Goal: Navigation & Orientation: Find specific page/section

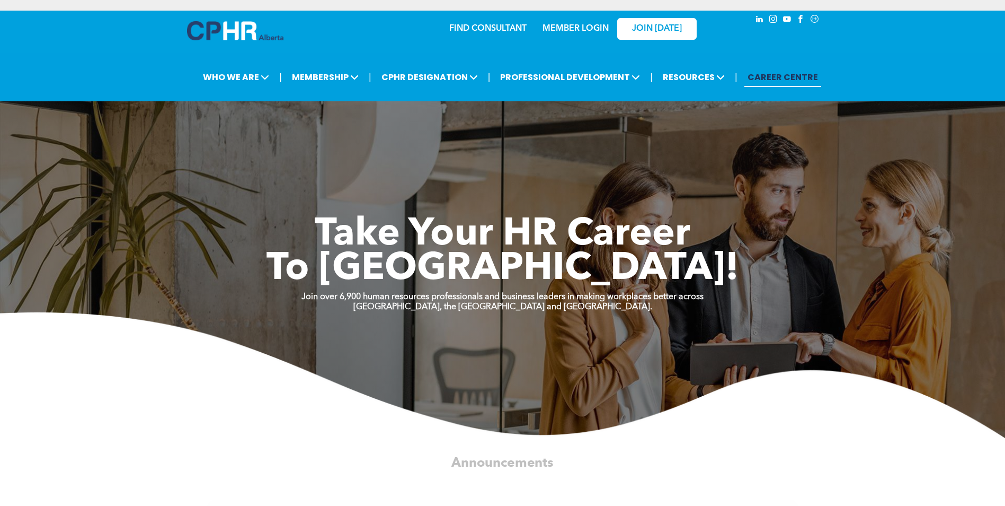
click at [582, 29] on link "MEMBER LOGIN" at bounding box center [576, 28] width 66 height 8
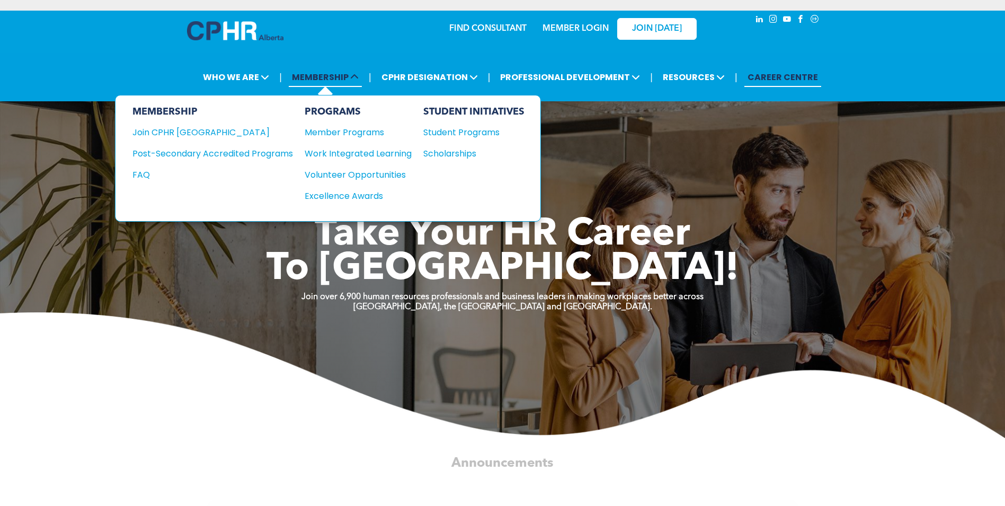
click at [340, 79] on span "MEMBERSHIP" at bounding box center [325, 77] width 73 height 20
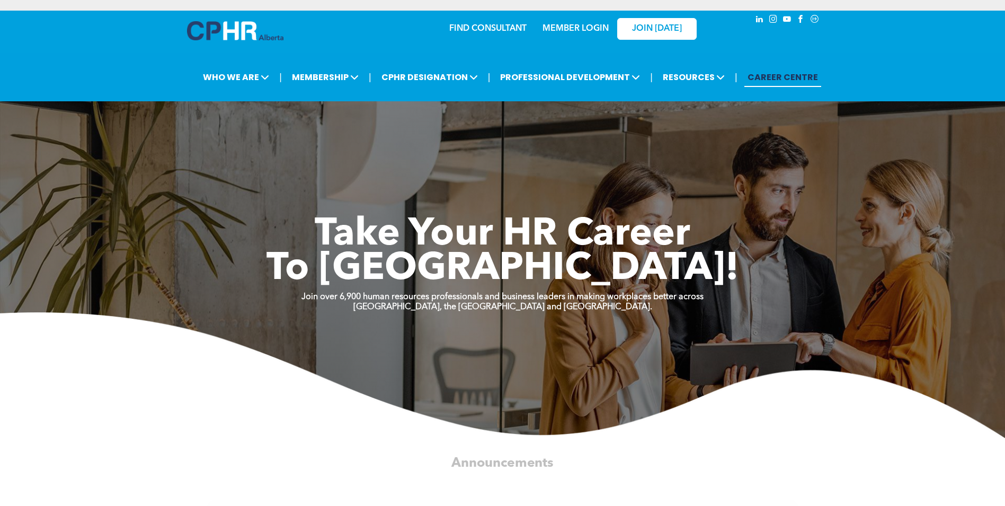
click at [249, 33] on img at bounding box center [235, 30] width 96 height 19
click at [568, 31] on link "MEMBER LOGIN" at bounding box center [576, 28] width 66 height 8
